Goal: Task Accomplishment & Management: Use online tool/utility

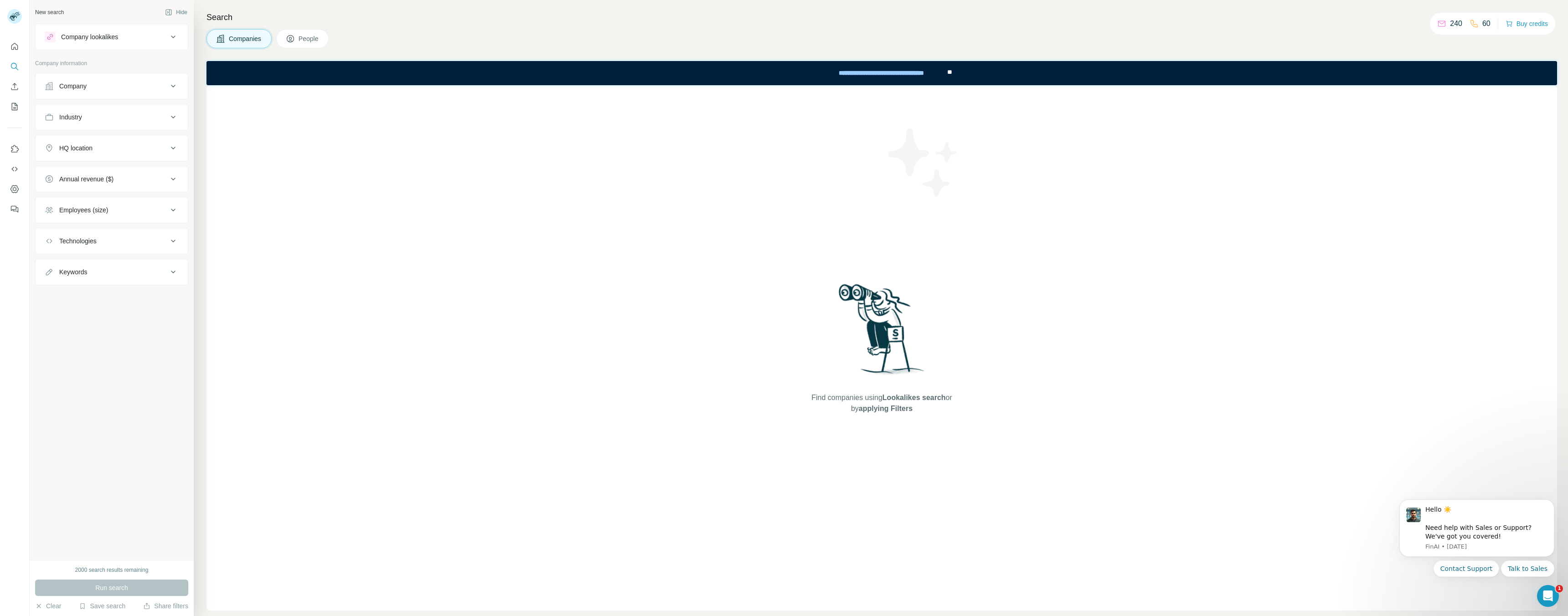
click at [21, 211] on button "Feedback" at bounding box center [15, 209] width 15 height 17
click at [55, 22] on div "Free trial" at bounding box center [57, 22] width 27 height 11
click at [18, 15] on rect at bounding box center [15, 17] width 15 height 15
click at [82, 87] on div "Log out" at bounding box center [127, 89] width 178 height 17
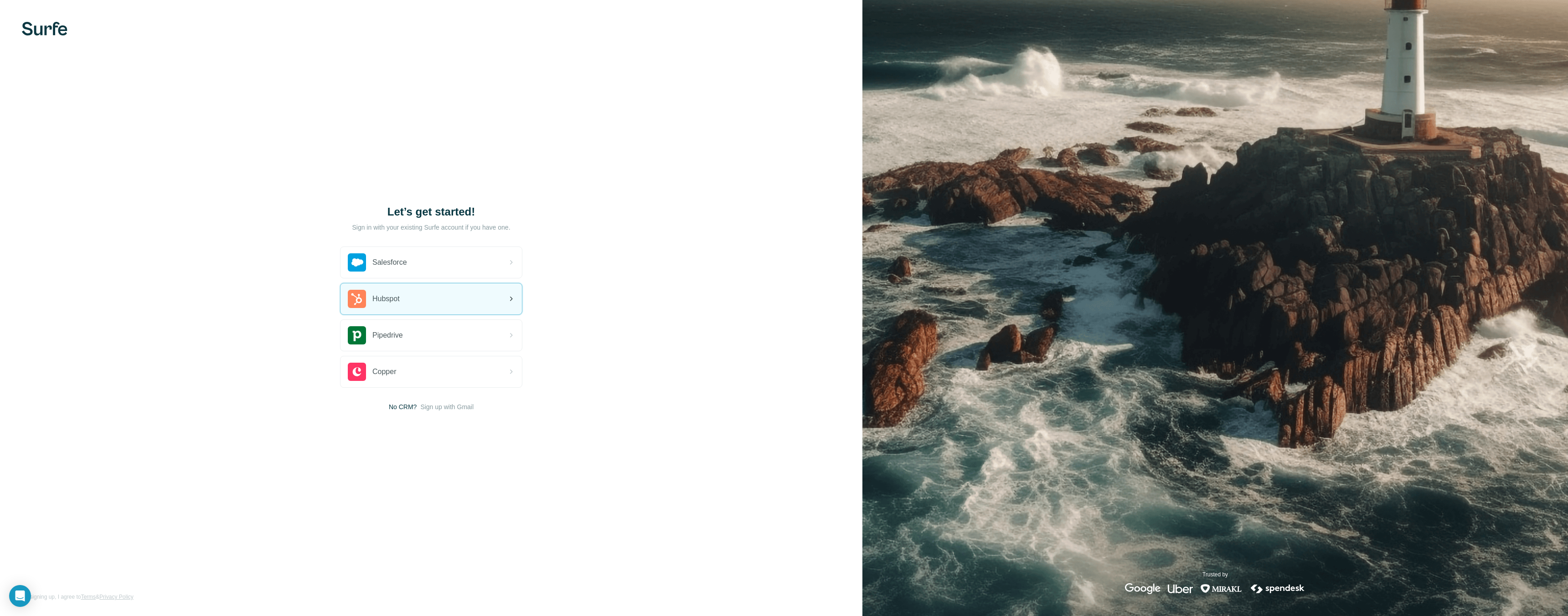
click at [408, 305] on div "Hubspot" at bounding box center [431, 299] width 182 height 31
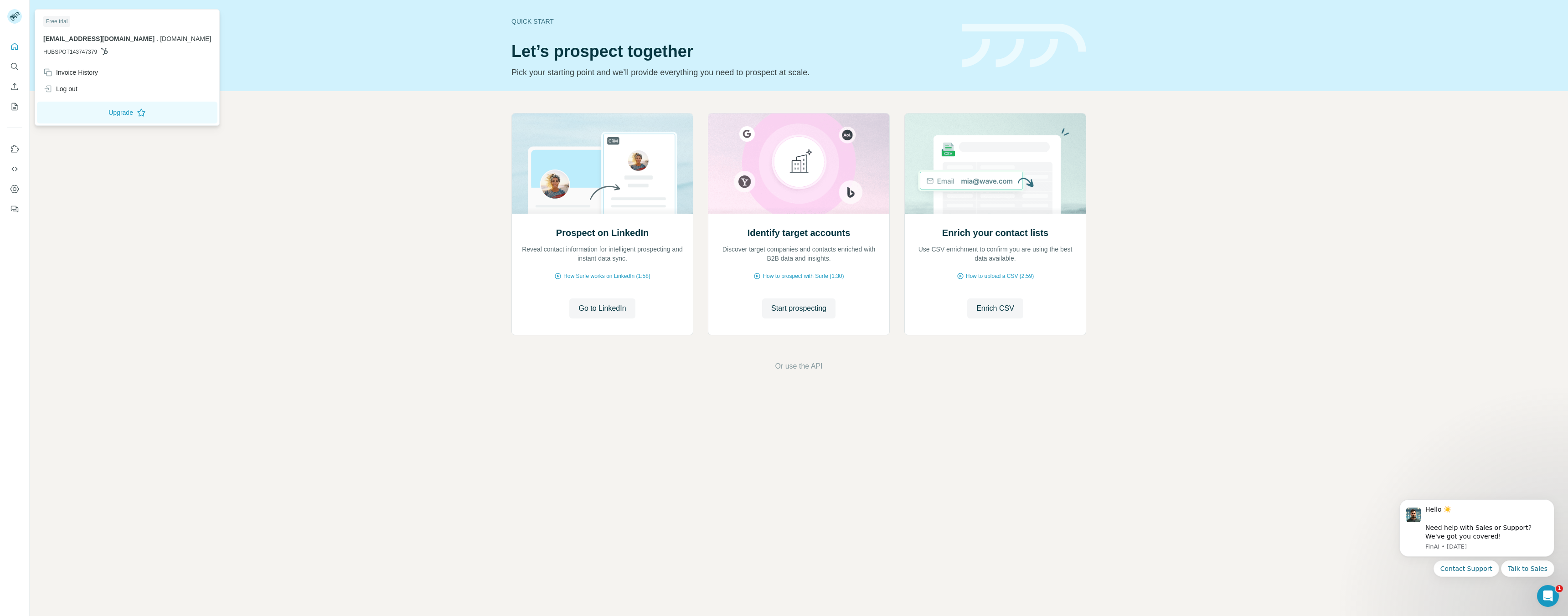
click at [18, 18] on rect at bounding box center [15, 17] width 15 height 15
click at [18, 46] on icon "Quick start" at bounding box center [14, 46] width 9 height 9
